Goal: Use online tool/utility: Utilize a website feature to perform a specific function

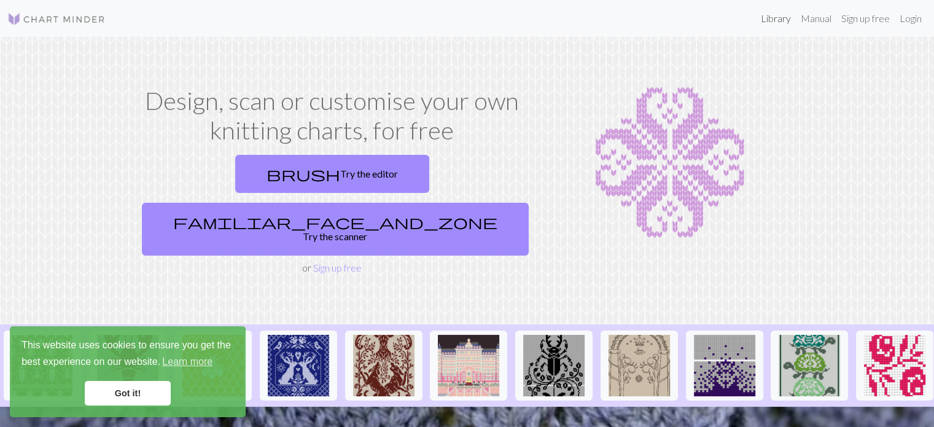
click at [775, 21] on link "Library" at bounding box center [776, 18] width 40 height 25
click at [775, 17] on link "Library" at bounding box center [776, 18] width 40 height 25
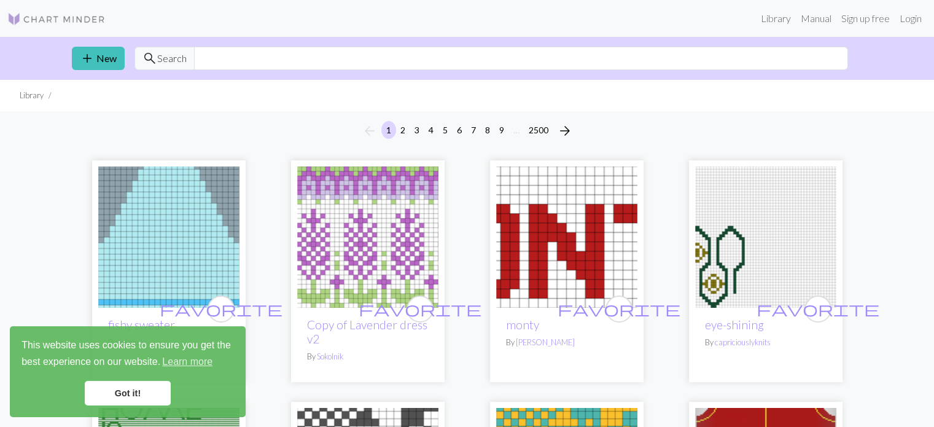
click at [138, 389] on link "Got it!" at bounding box center [128, 393] width 86 height 25
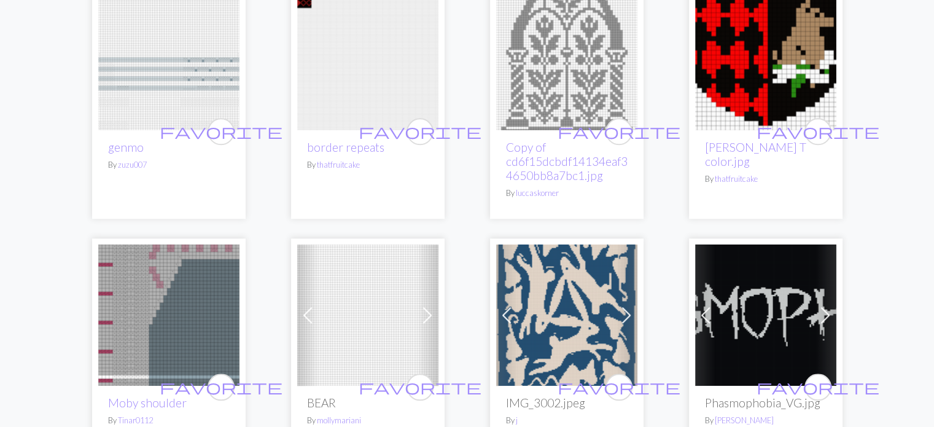
scroll to position [1102, 0]
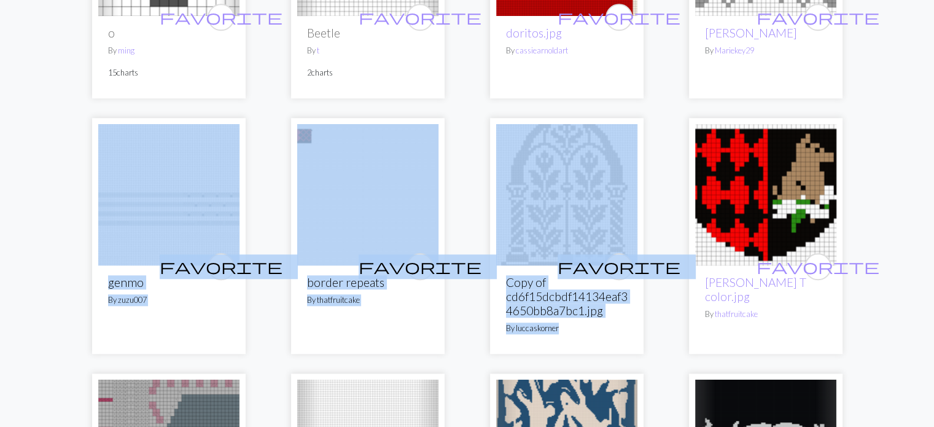
drag, startPoint x: 918, startPoint y: 112, endPoint x: 920, endPoint y: 105, distance: 7.6
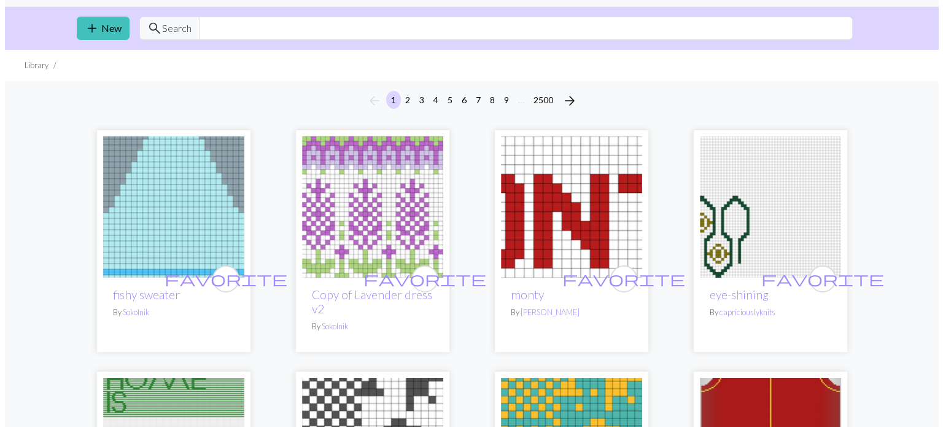
scroll to position [0, 0]
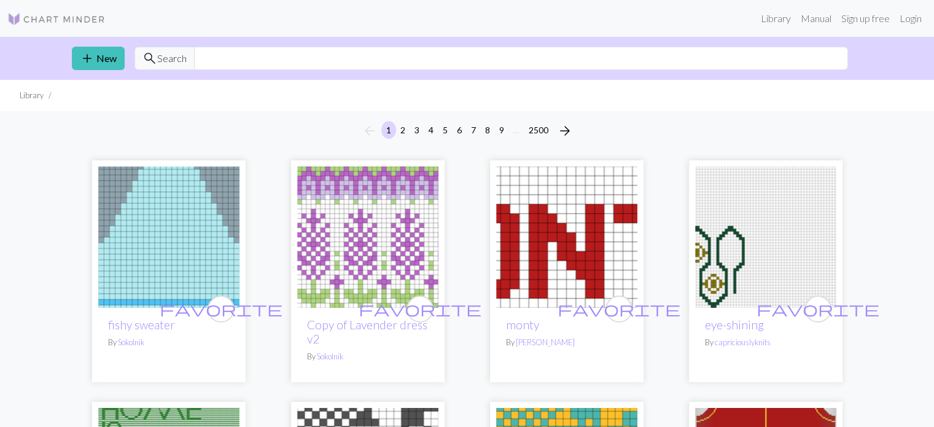
click at [52, 14] on img at bounding box center [56, 19] width 98 height 15
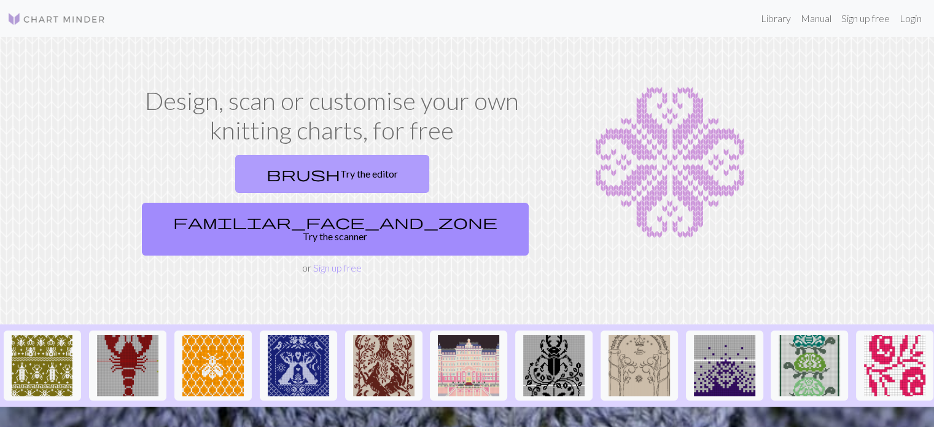
click at [240, 171] on link "brush Try the editor" at bounding box center [332, 174] width 194 height 38
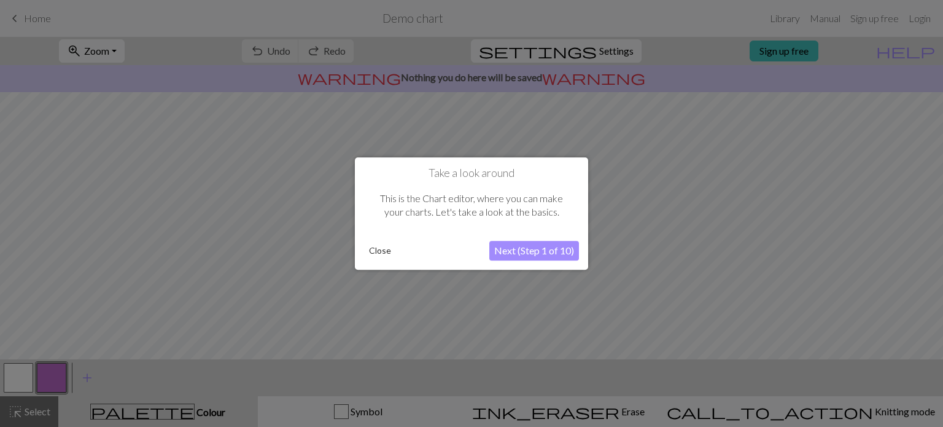
click at [521, 249] on button "Next (Step 1 of 10)" at bounding box center [535, 251] width 90 height 20
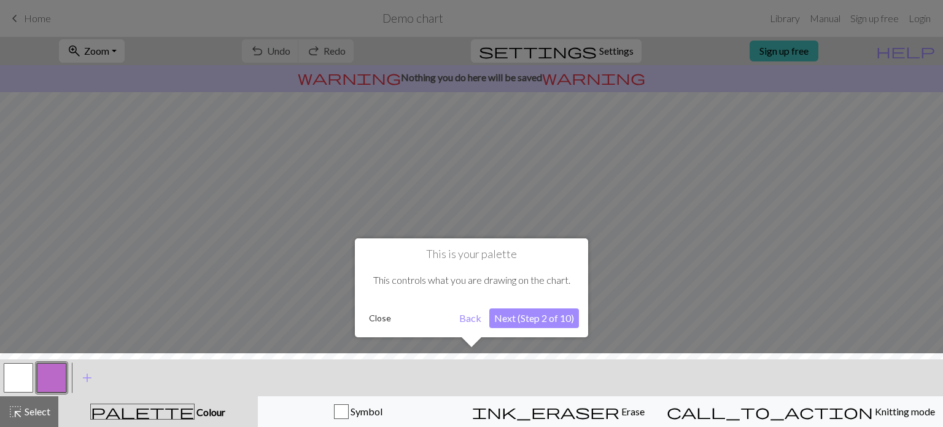
click at [542, 316] on button "Next (Step 2 of 10)" at bounding box center [535, 318] width 90 height 20
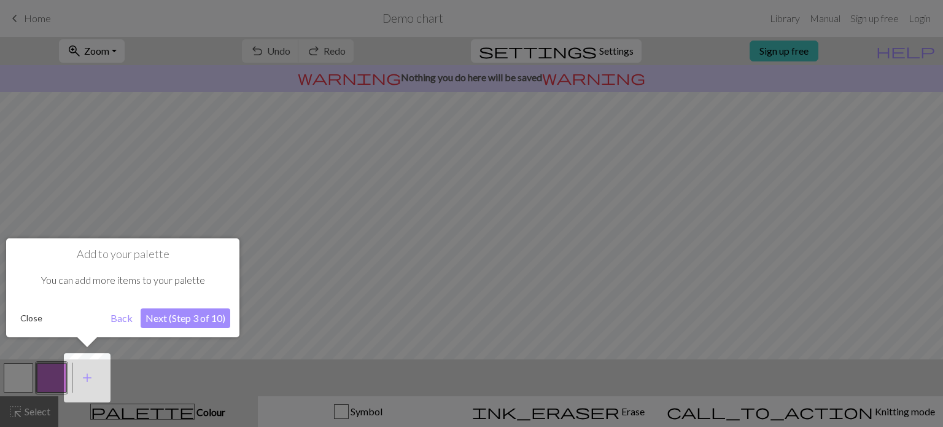
click at [189, 313] on button "Next (Step 3 of 10)" at bounding box center [186, 318] width 90 height 20
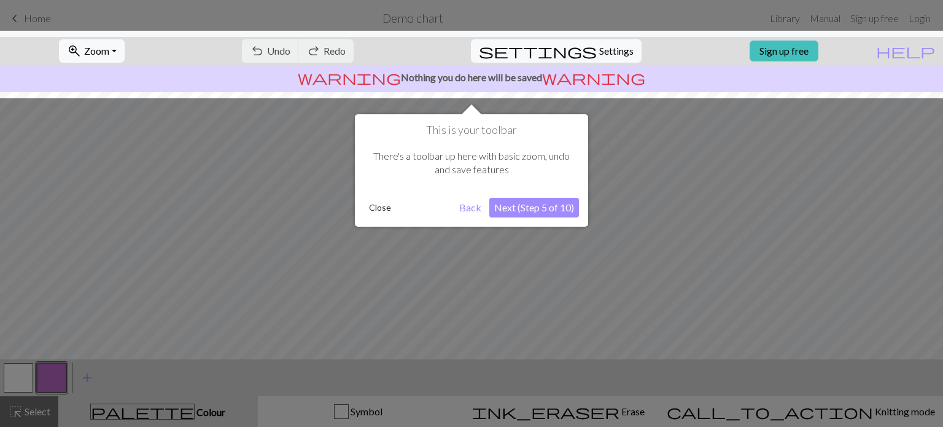
click at [542, 207] on button "Next (Step 5 of 10)" at bounding box center [535, 208] width 90 height 20
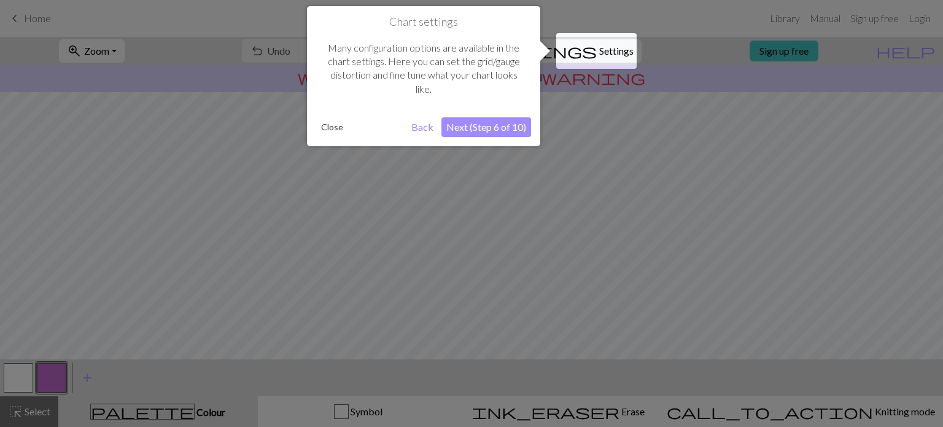
click at [509, 125] on button "Next (Step 6 of 10)" at bounding box center [487, 127] width 90 height 20
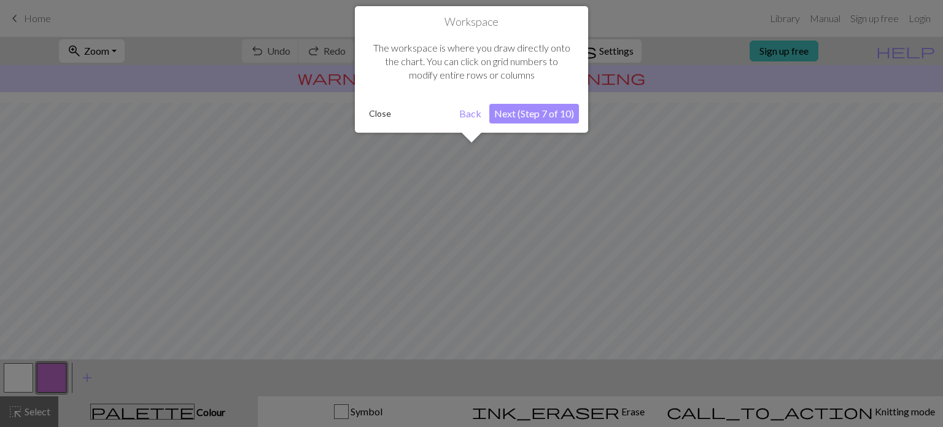
scroll to position [73, 0]
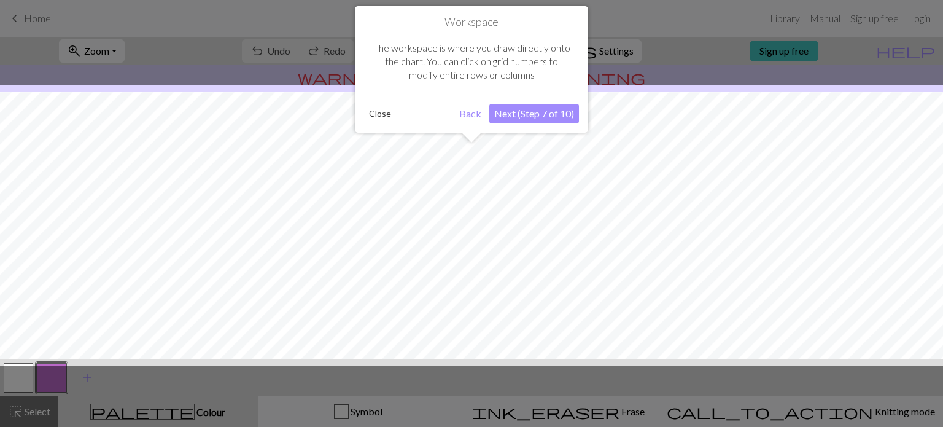
click at [519, 120] on button "Next (Step 7 of 10)" at bounding box center [535, 114] width 90 height 20
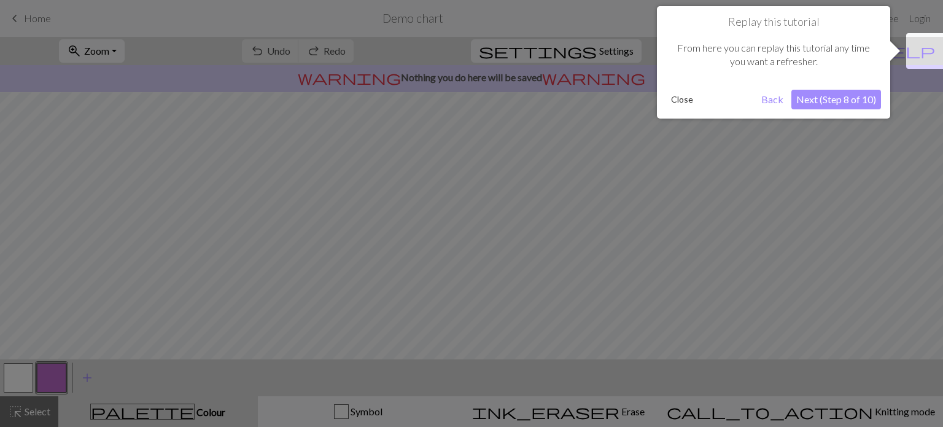
click at [845, 104] on button "Next (Step 8 of 10)" at bounding box center [837, 100] width 90 height 20
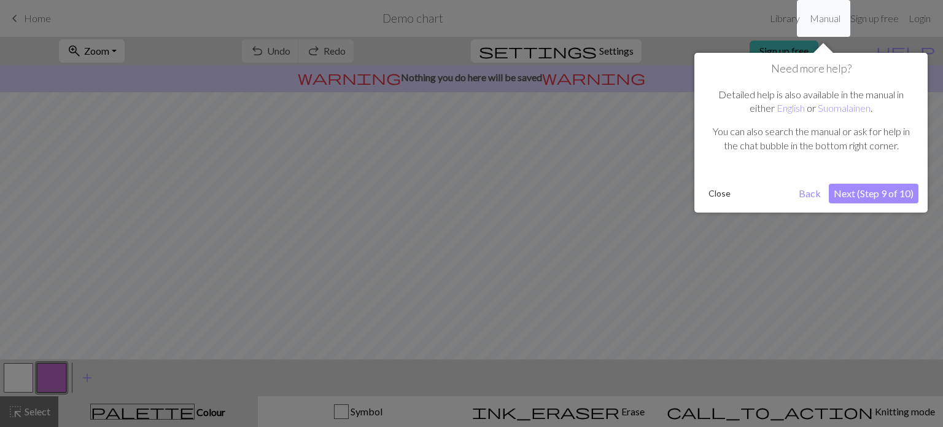
click at [886, 197] on button "Next (Step 9 of 10)" at bounding box center [874, 194] width 90 height 20
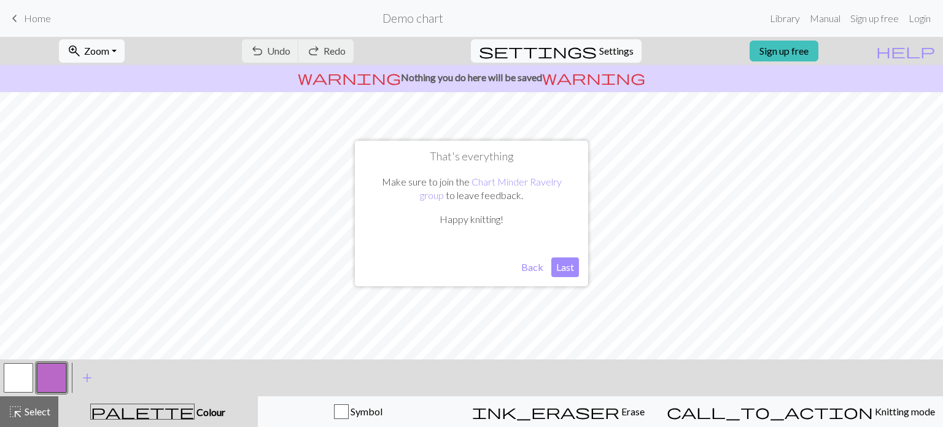
click at [576, 262] on button "Last" at bounding box center [566, 267] width 28 height 20
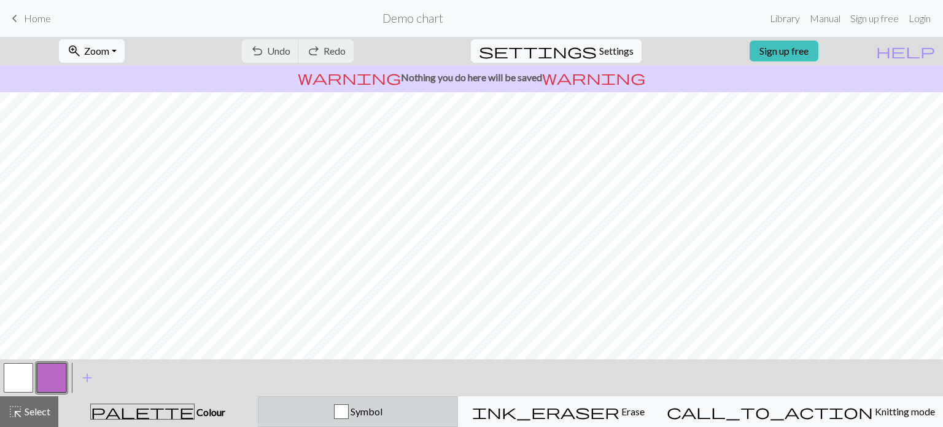
click at [383, 412] on span "Symbol" at bounding box center [366, 411] width 34 height 12
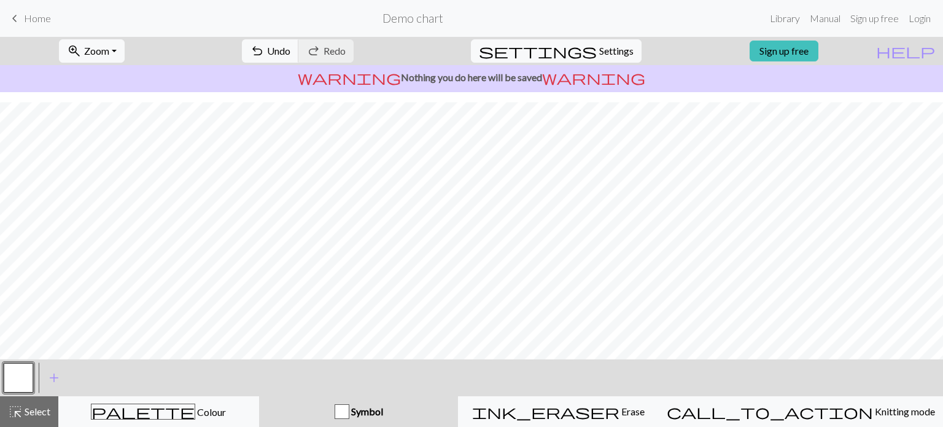
scroll to position [190, 0]
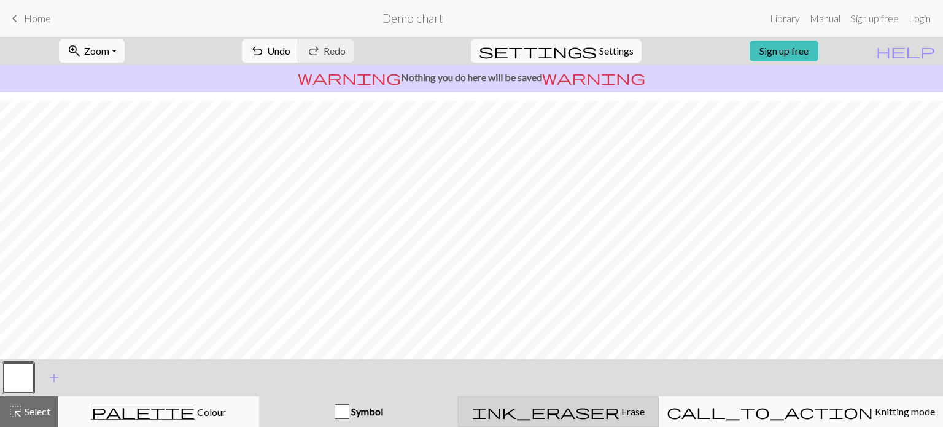
click at [620, 412] on span "Erase" at bounding box center [632, 411] width 25 height 12
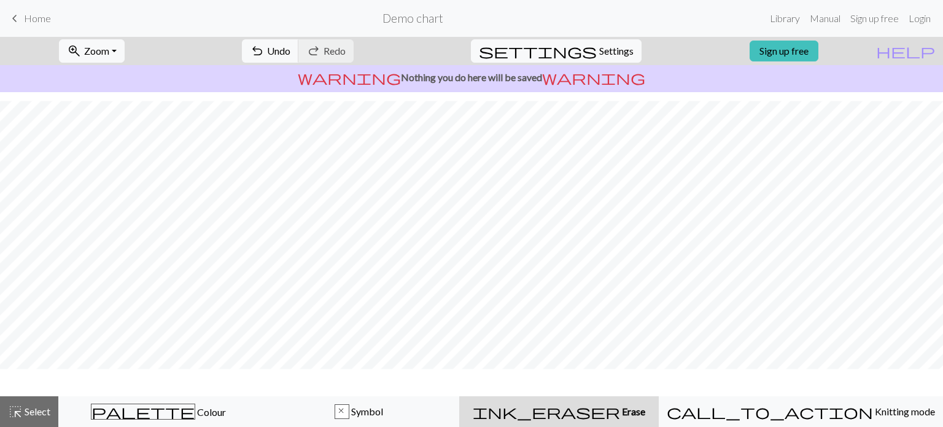
scroll to position [153, 0]
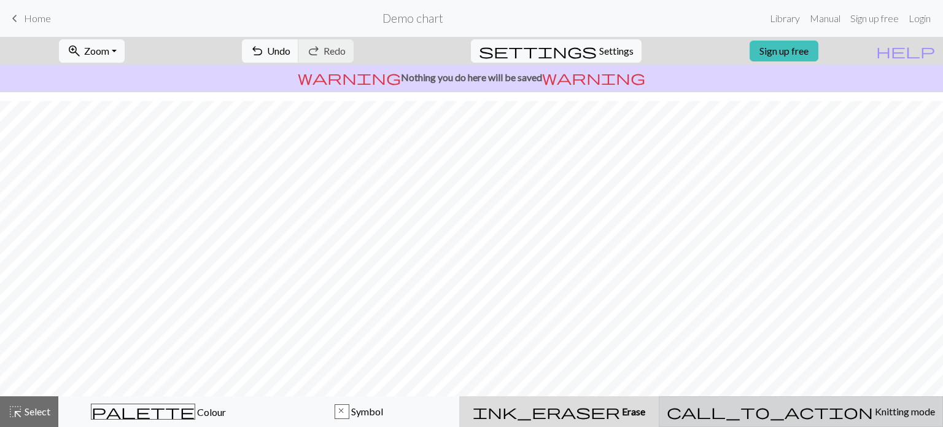
click at [873, 413] on span "Knitting mode" at bounding box center [904, 411] width 62 height 12
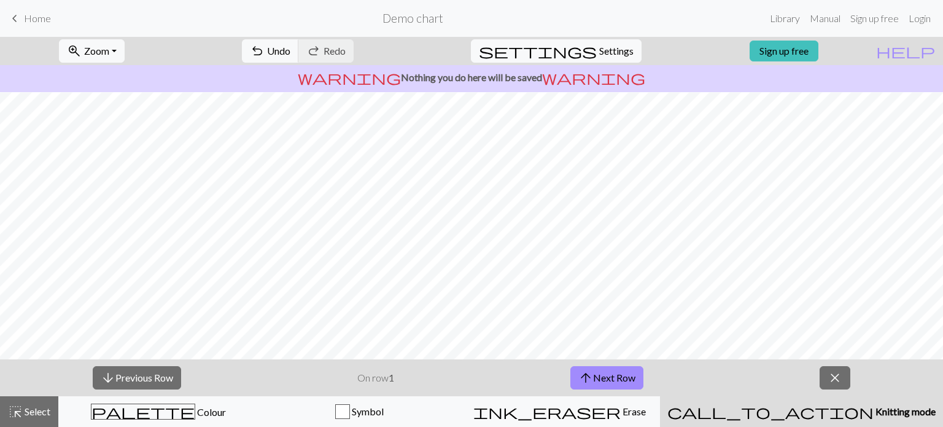
click at [874, 410] on span "Knitting mode" at bounding box center [905, 411] width 62 height 12
click at [601, 377] on button "arrow_upward Next Row" at bounding box center [607, 377] width 73 height 23
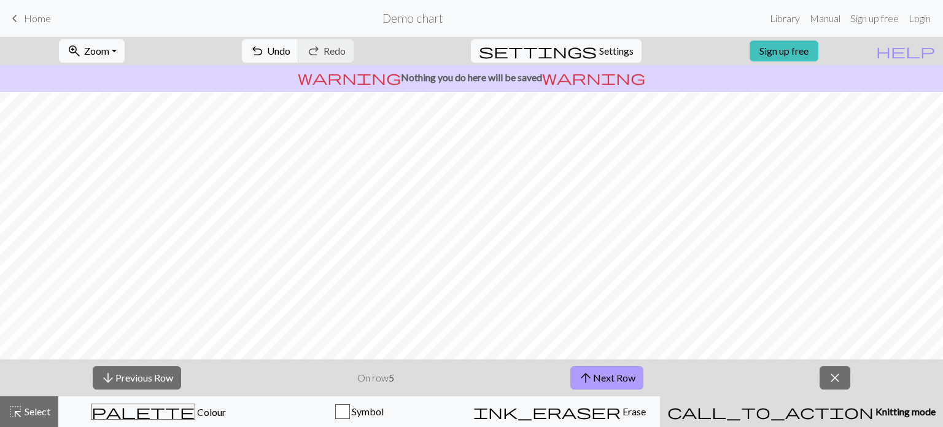
click at [601, 377] on button "arrow_upward Next Row" at bounding box center [607, 377] width 73 height 23
click at [603, 377] on button "arrow_upward Next Row" at bounding box center [607, 377] width 73 height 23
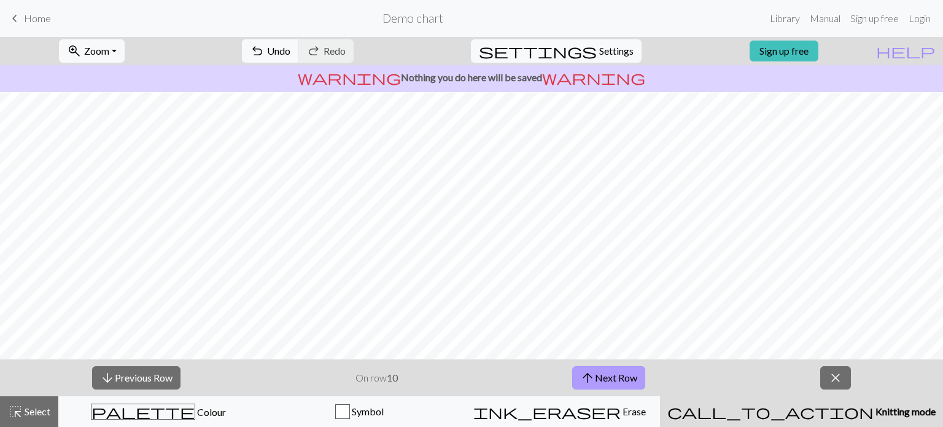
click at [603, 377] on button "arrow_upward Next Row" at bounding box center [608, 377] width 73 height 23
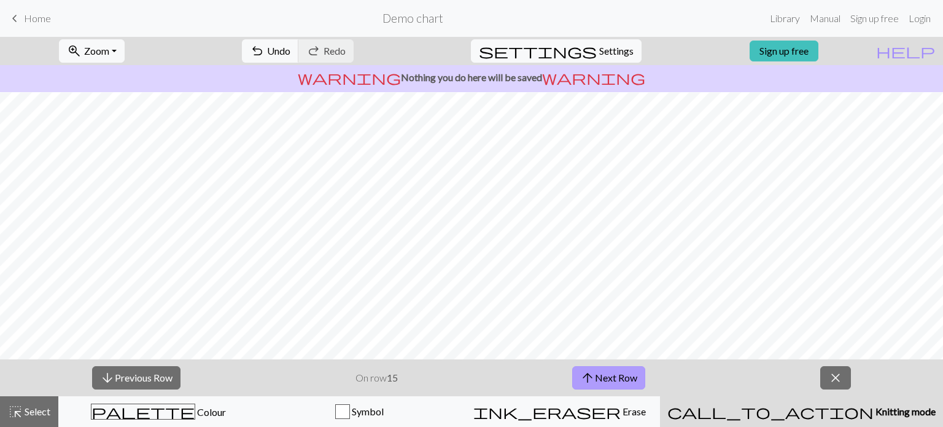
click at [603, 377] on button "arrow_upward Next Row" at bounding box center [608, 377] width 73 height 23
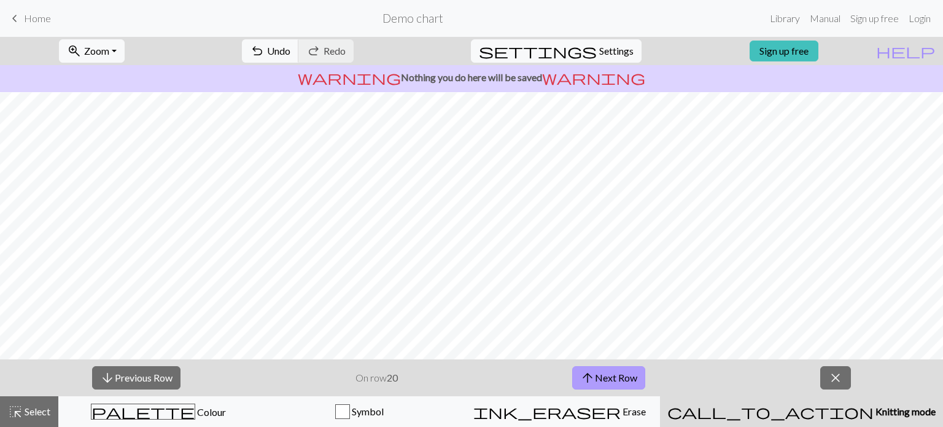
click at [603, 377] on button "arrow_upward Next Row" at bounding box center [608, 377] width 73 height 23
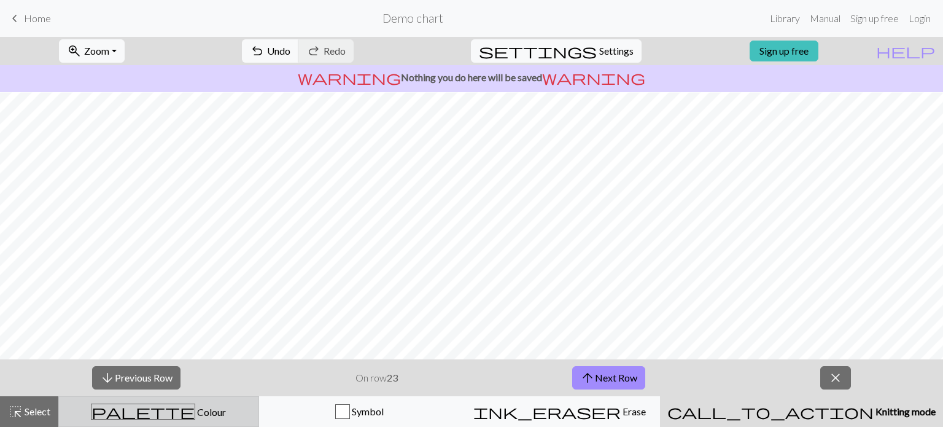
click at [163, 418] on div "palette Colour Colour" at bounding box center [158, 412] width 185 height 16
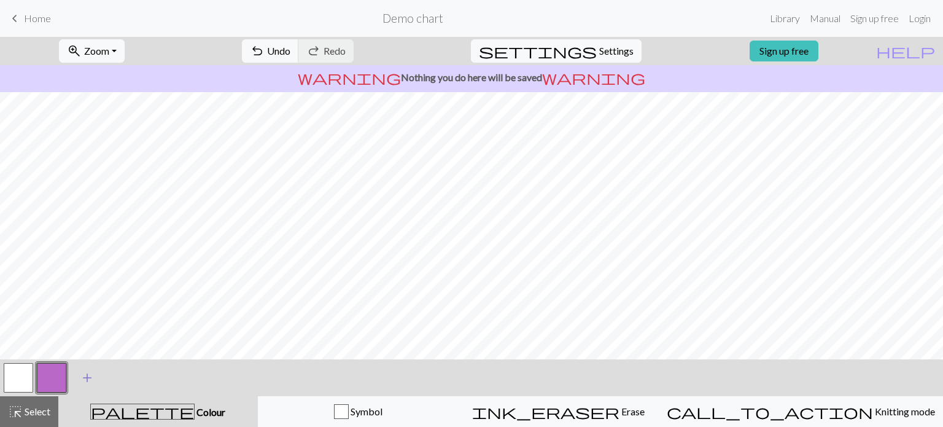
click at [86, 383] on span "add" at bounding box center [87, 377] width 15 height 17
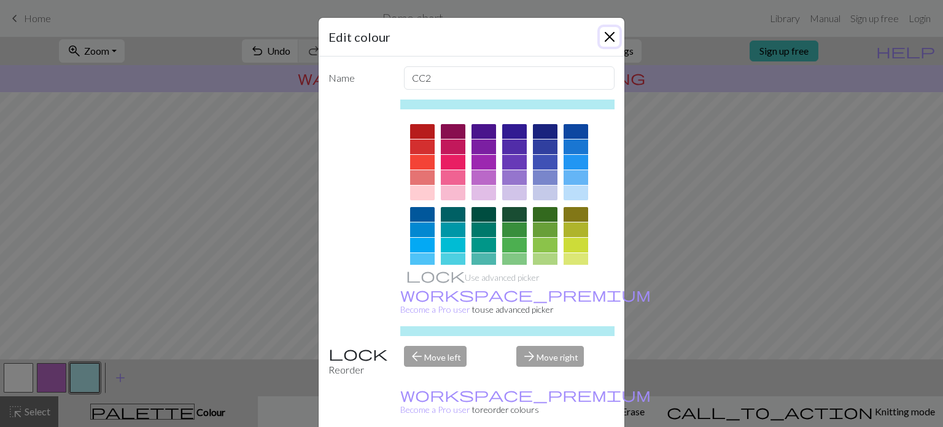
click at [609, 39] on button "Close" at bounding box center [610, 37] width 20 height 20
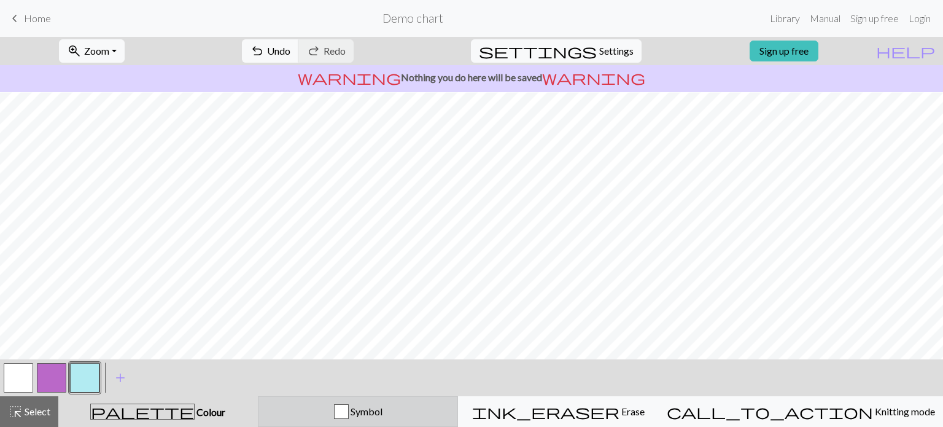
click at [383, 409] on span "Symbol" at bounding box center [366, 411] width 34 height 12
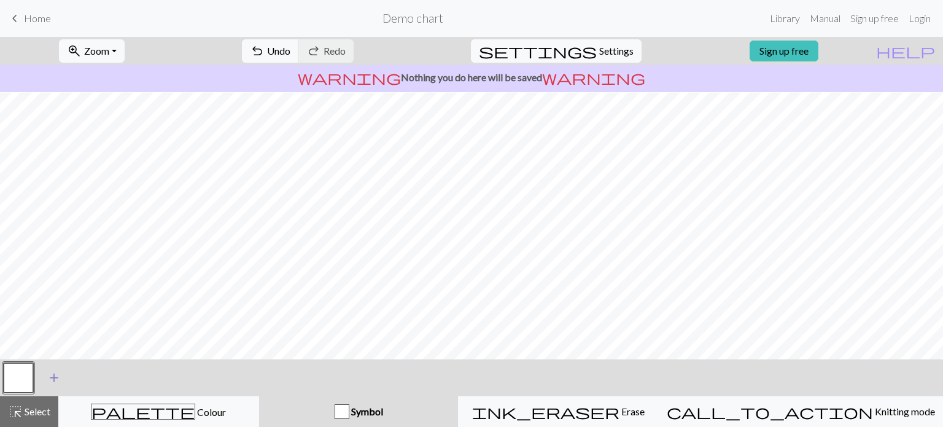
click at [52, 373] on span "add" at bounding box center [54, 377] width 15 height 17
click at [47, 373] on button "button" at bounding box center [51, 377] width 29 height 29
drag, startPoint x: 52, startPoint y: 380, endPoint x: 45, endPoint y: 381, distance: 7.0
click at [45, 381] on button "button" at bounding box center [51, 377] width 29 height 29
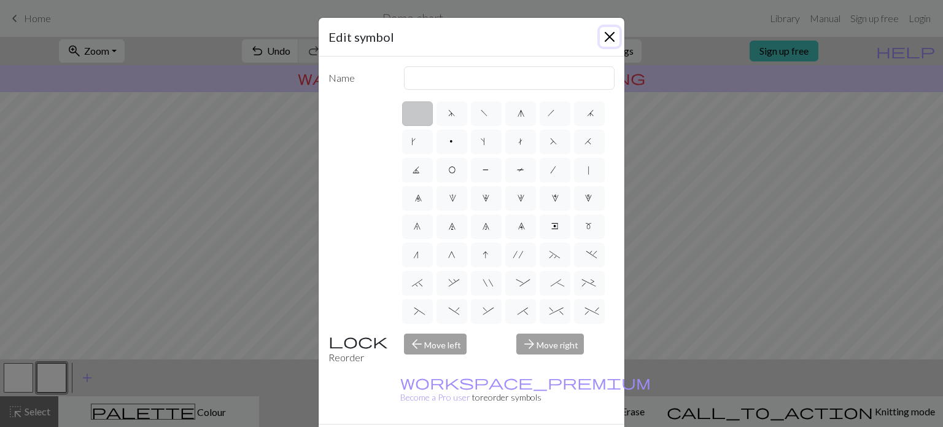
click at [607, 34] on button "Close" at bounding box center [610, 37] width 20 height 20
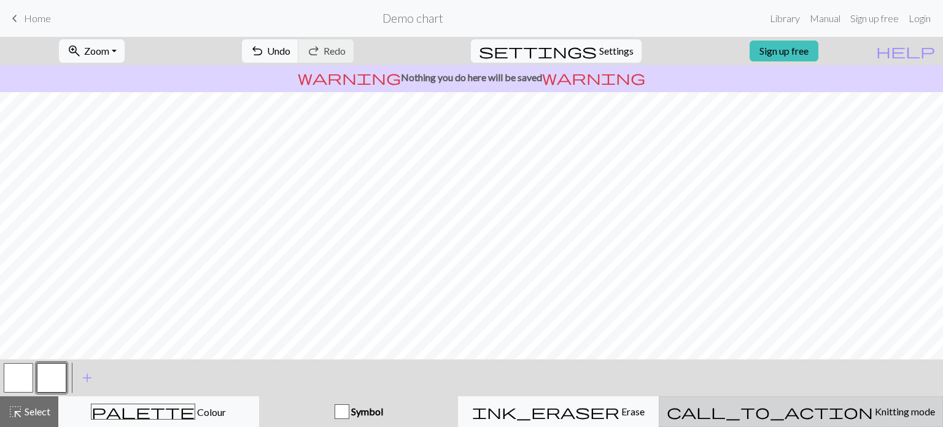
click at [873, 413] on span "Knitting mode" at bounding box center [904, 411] width 62 height 12
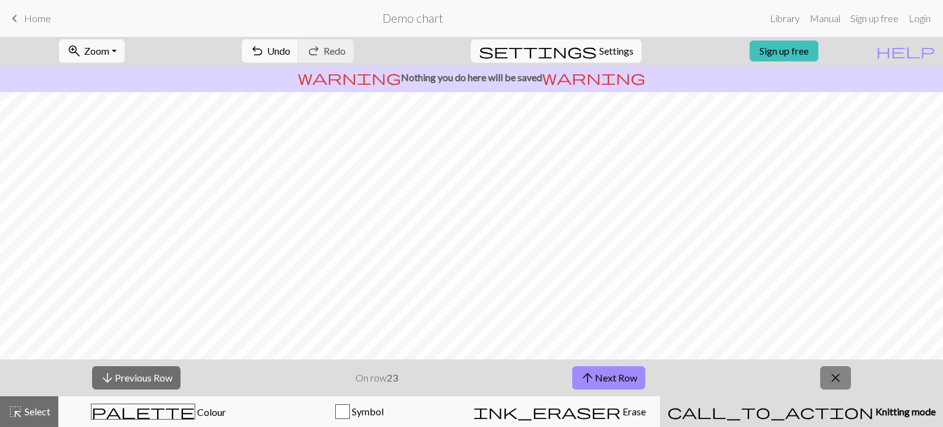
click at [835, 380] on span "close" at bounding box center [836, 377] width 15 height 17
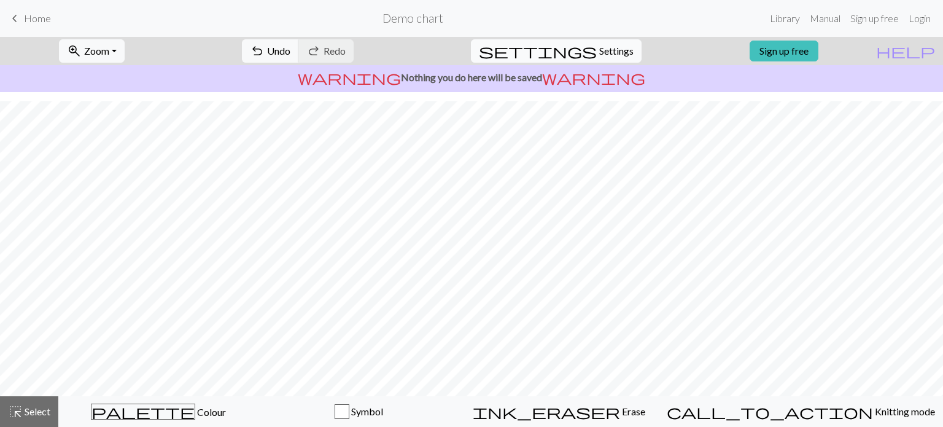
click at [601, 54] on span "Settings" at bounding box center [616, 51] width 34 height 15
select select "aran"
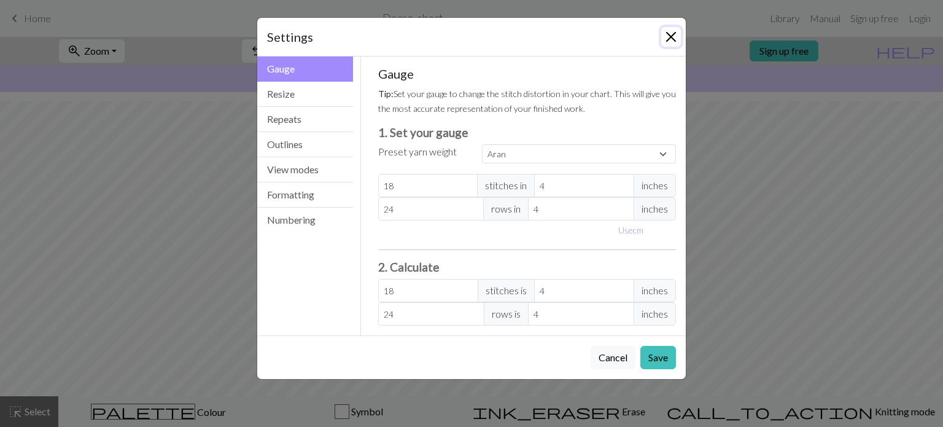
click at [677, 34] on button "Close" at bounding box center [671, 37] width 20 height 20
